Goal: Find specific page/section: Find specific page/section

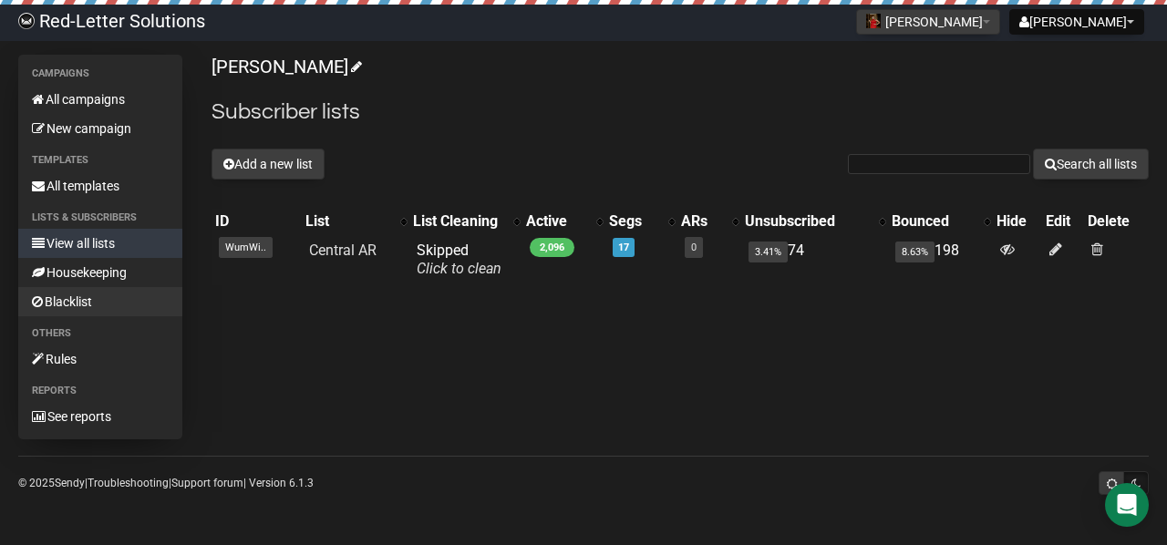
click at [103, 304] on link "Blacklist" at bounding box center [100, 301] width 164 height 29
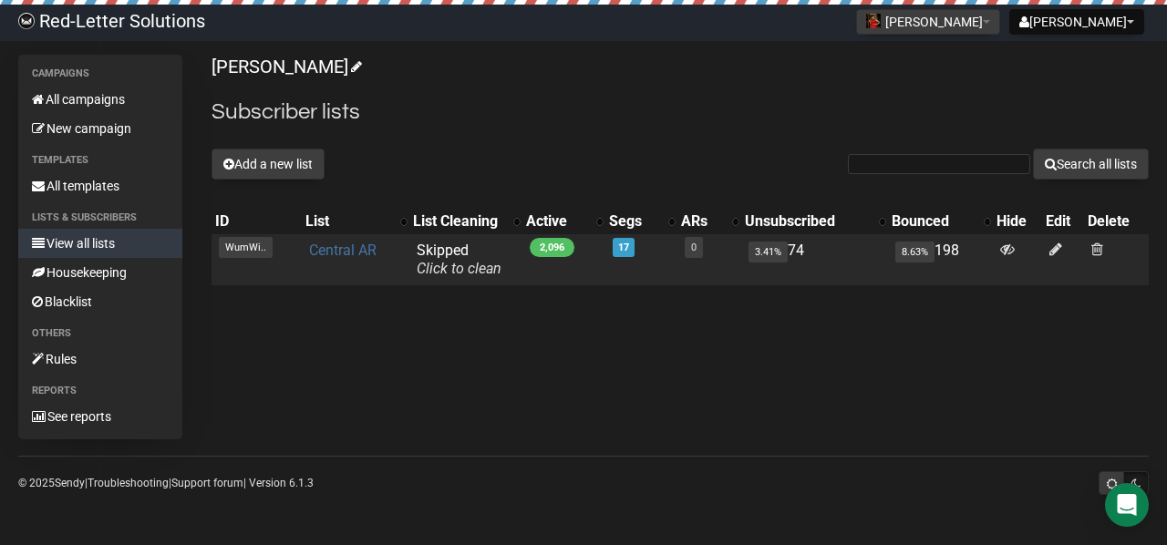
click at [356, 251] on link "Central AR" at bounding box center [342, 250] width 67 height 17
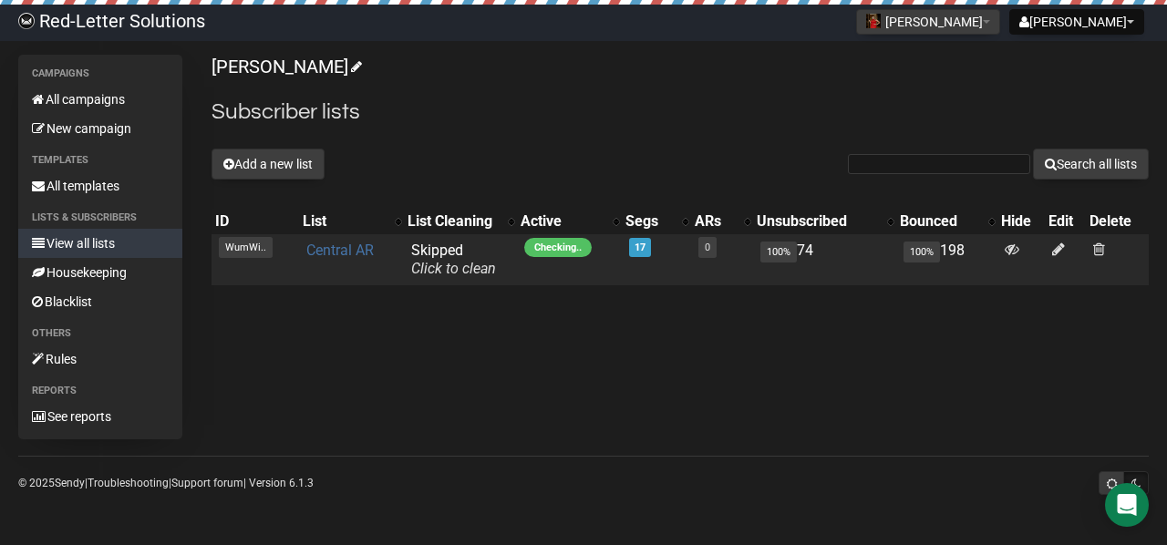
click at [358, 243] on link "Central AR" at bounding box center [339, 250] width 67 height 17
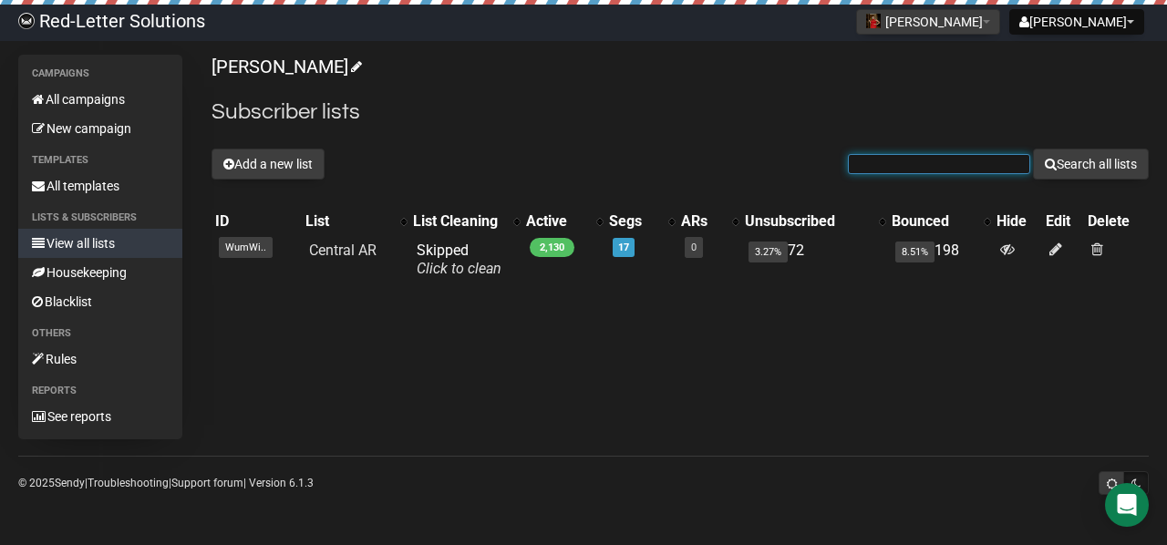
click at [930, 166] on input "text" at bounding box center [939, 164] width 182 height 20
type input "Aaron Marsh"
click at [1033, 149] on button "Search all lists" at bounding box center [1091, 164] width 116 height 31
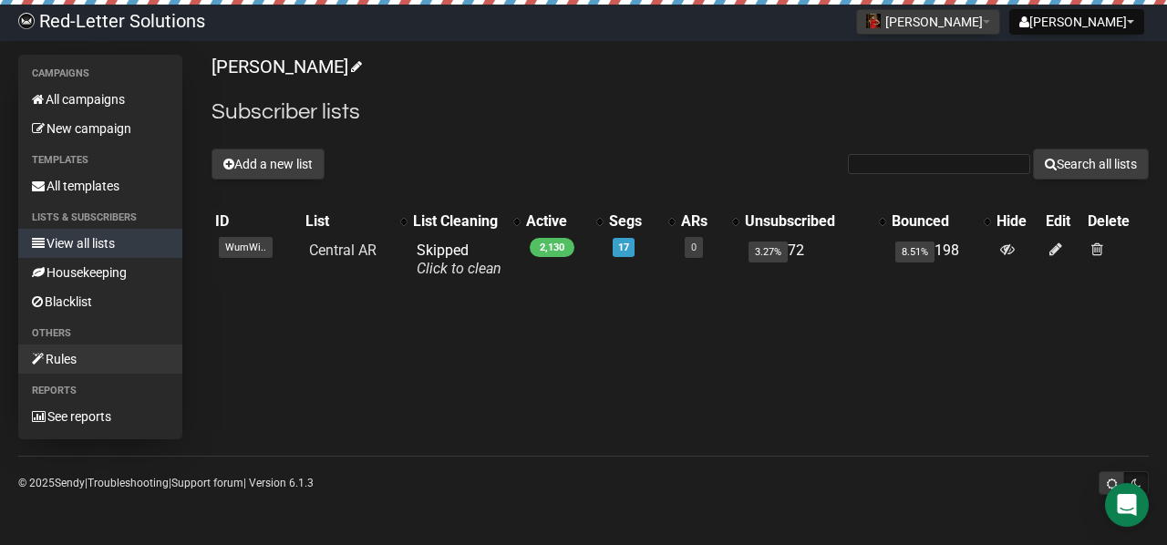
click at [68, 361] on link "Rules" at bounding box center [100, 359] width 164 height 29
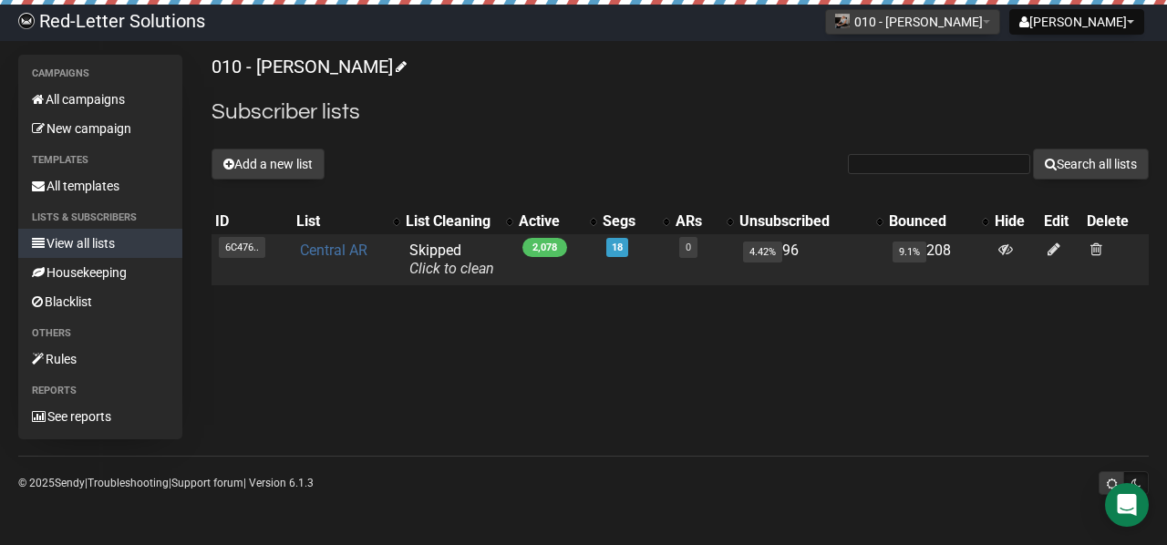
click at [333, 251] on link "Central AR" at bounding box center [333, 250] width 67 height 17
